Goal: Transaction & Acquisition: Download file/media

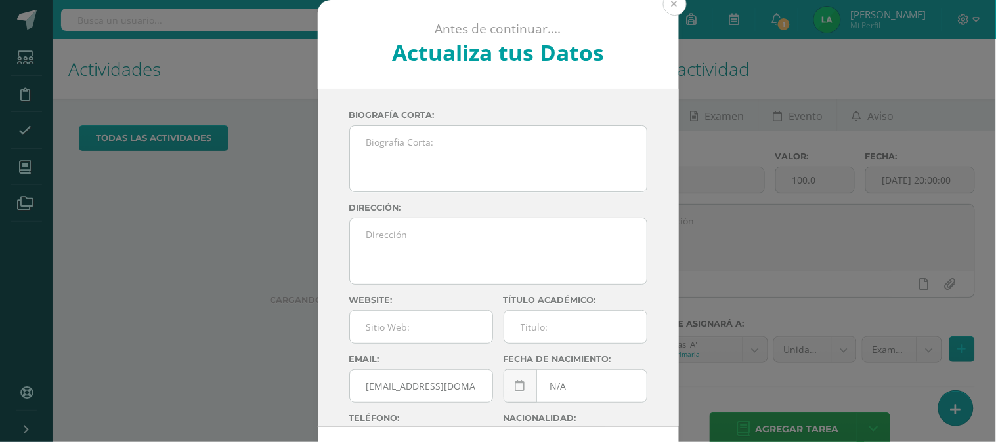
click at [672, 9] on button at bounding box center [675, 4] width 24 height 24
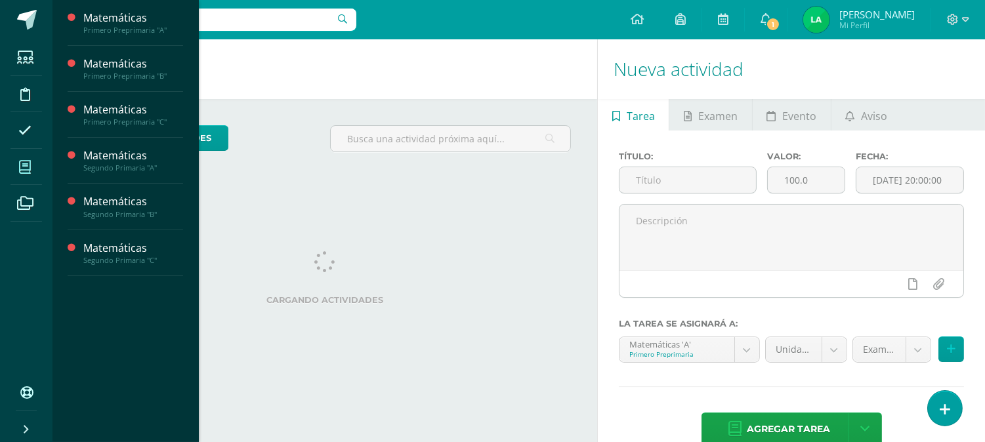
click at [26, 168] on icon at bounding box center [25, 167] width 12 height 13
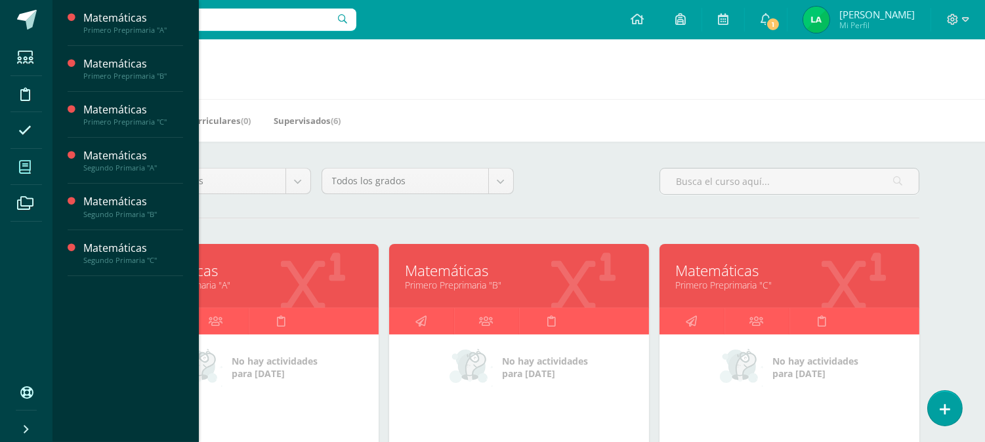
click at [24, 161] on icon at bounding box center [25, 167] width 12 height 13
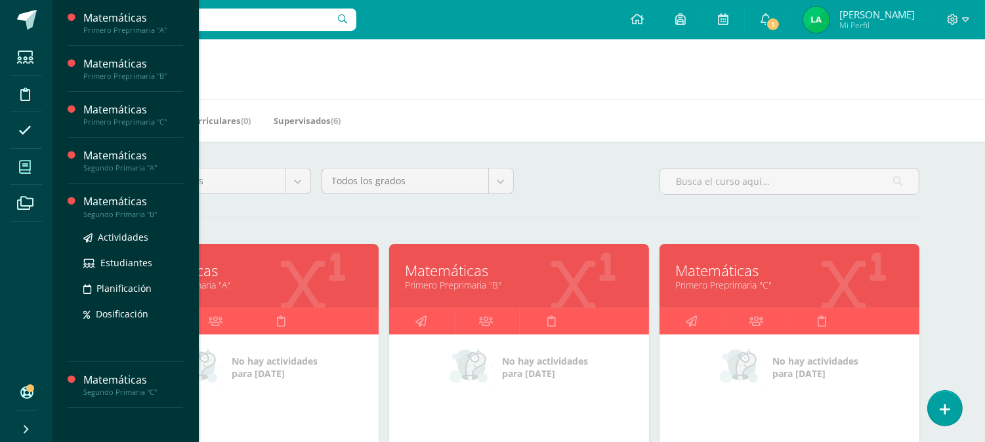
click at [123, 211] on div "Segundo Primaria "B"" at bounding box center [133, 214] width 100 height 9
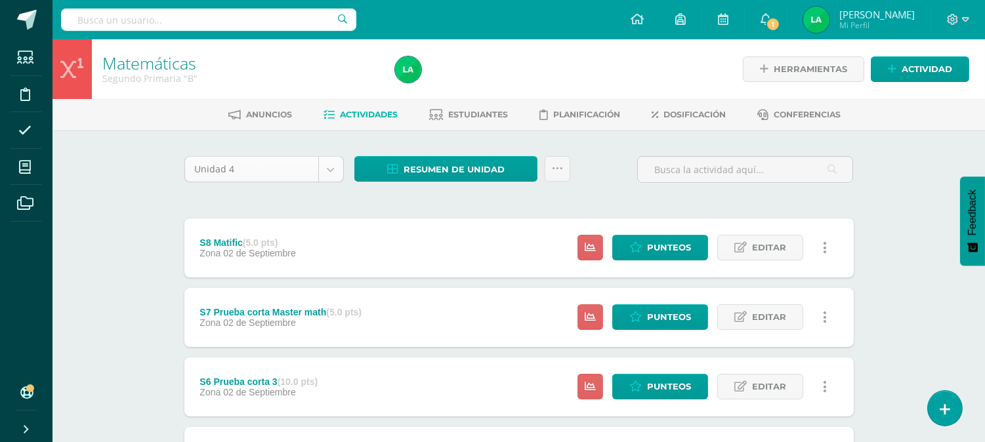
click at [327, 165] on body "Estudiantes Disciplina Asistencia Mis cursos Archivos Soporte Centro de ayuda Ú…" at bounding box center [492, 426] width 985 height 852
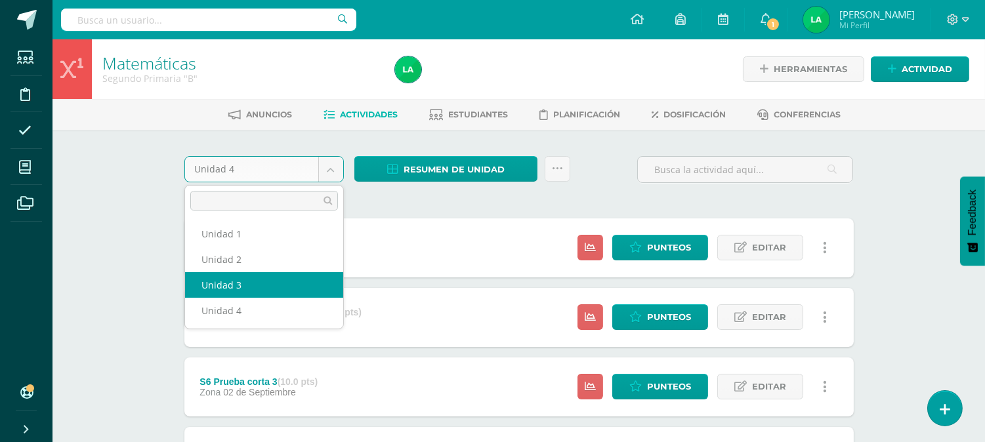
select select "Unidad 3"
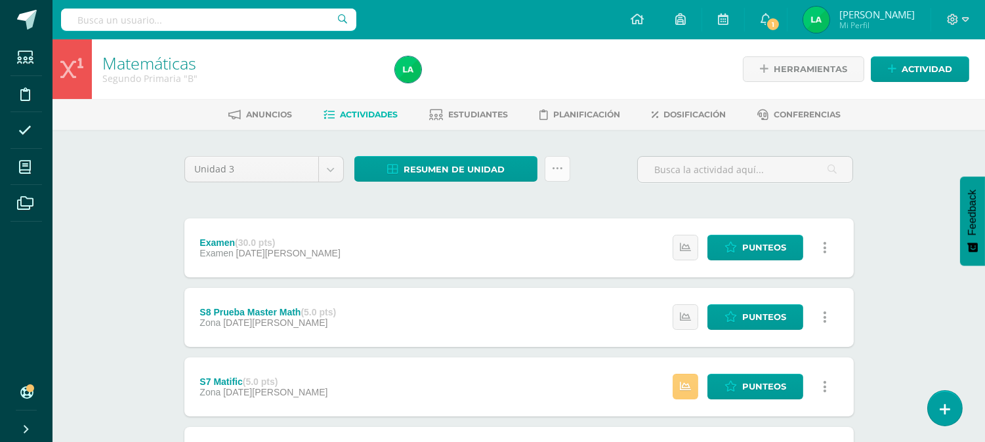
click at [561, 177] on link at bounding box center [558, 169] width 26 height 26
click at [497, 178] on span "Resumen de unidad" at bounding box center [454, 170] width 101 height 24
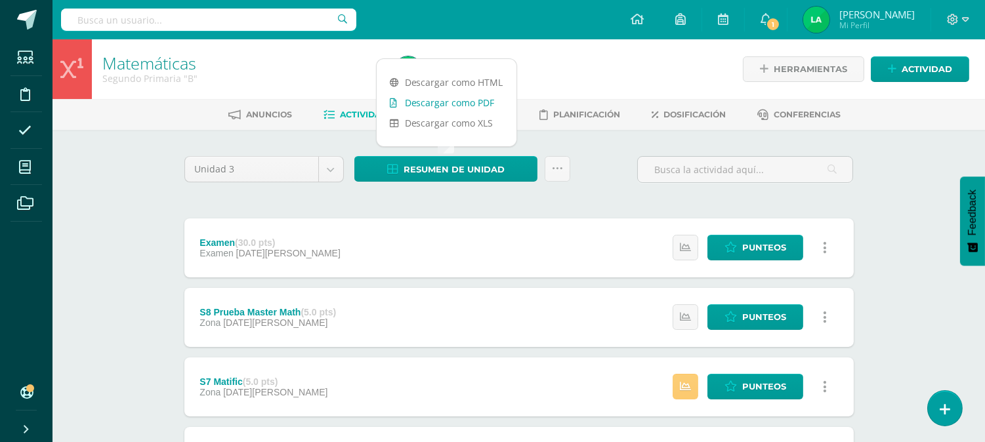
click at [463, 100] on link "Descargar como PDF" at bounding box center [447, 103] width 140 height 20
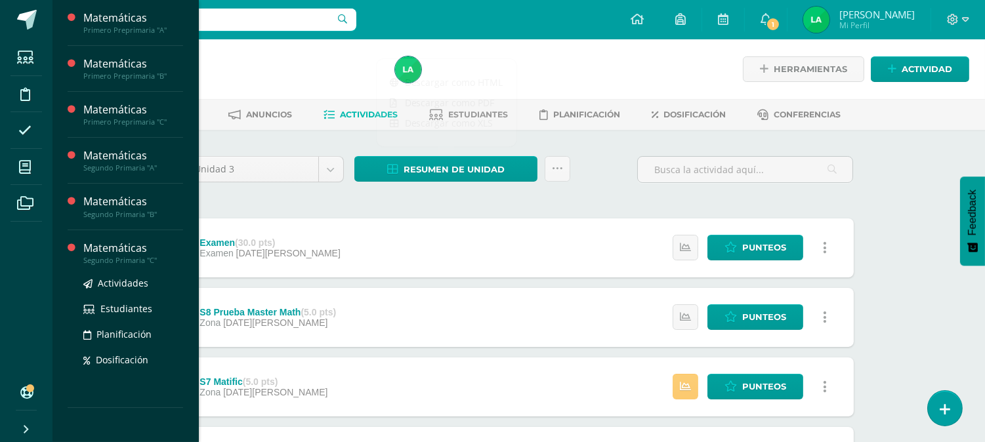
click at [123, 246] on div "Matemáticas" at bounding box center [133, 248] width 100 height 15
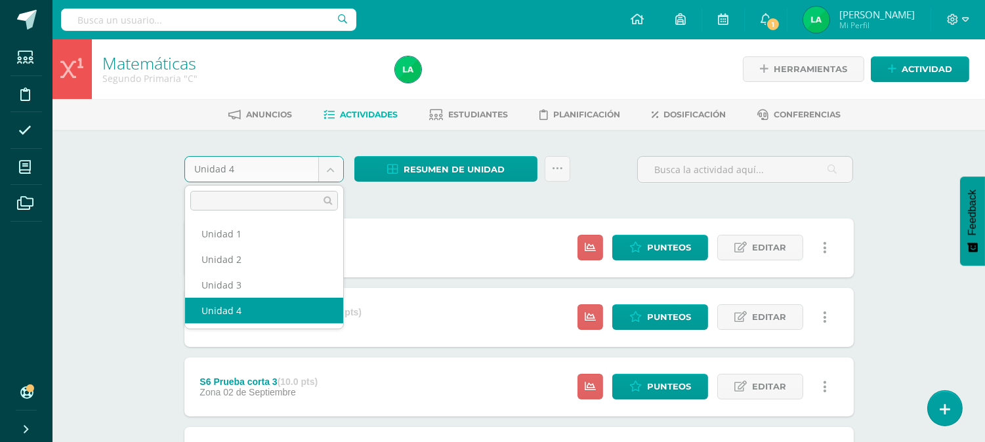
click at [336, 171] on body "Estudiantes Disciplina Asistencia Mis cursos Archivos Soporte Centro de ayuda Ú…" at bounding box center [492, 426] width 985 height 852
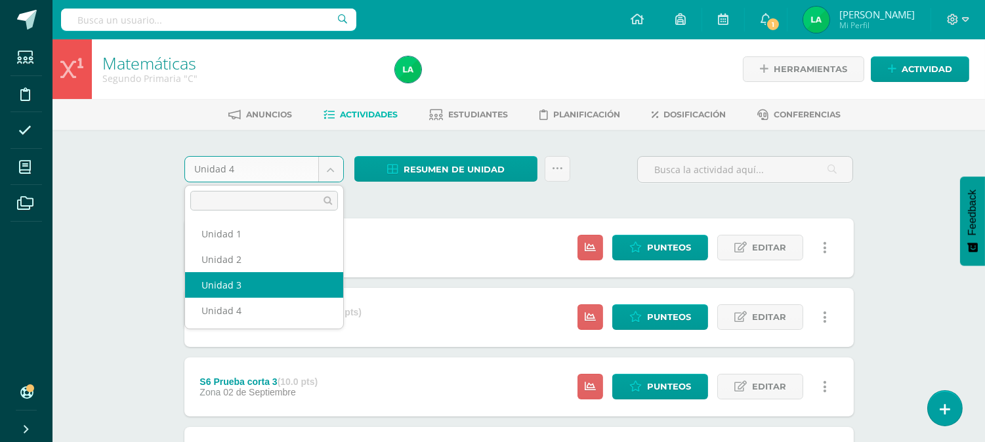
select select "Unidad 3"
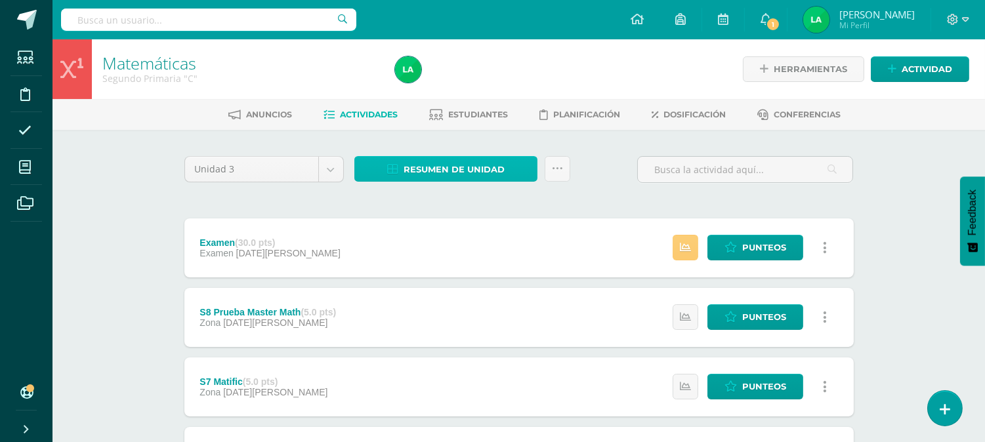
click at [490, 167] on span "Resumen de unidad" at bounding box center [454, 170] width 101 height 24
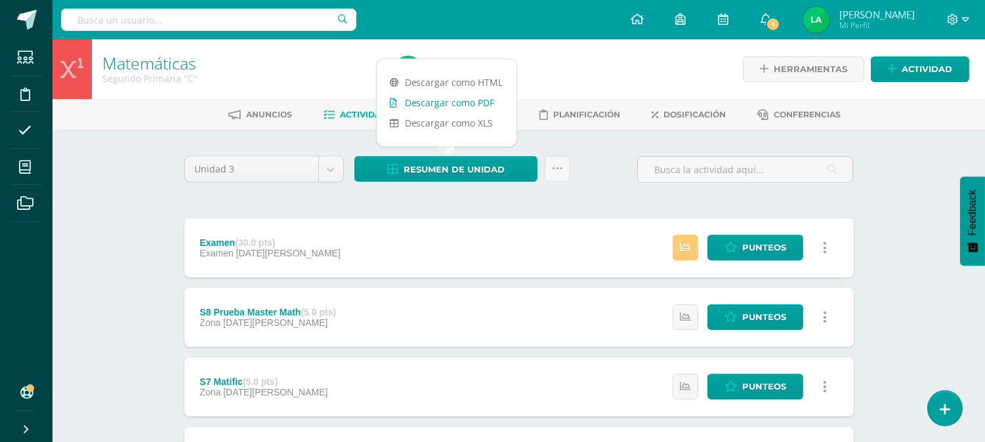
click at [461, 102] on link "Descargar como PDF" at bounding box center [447, 103] width 140 height 20
